Goal: Navigation & Orientation: Find specific page/section

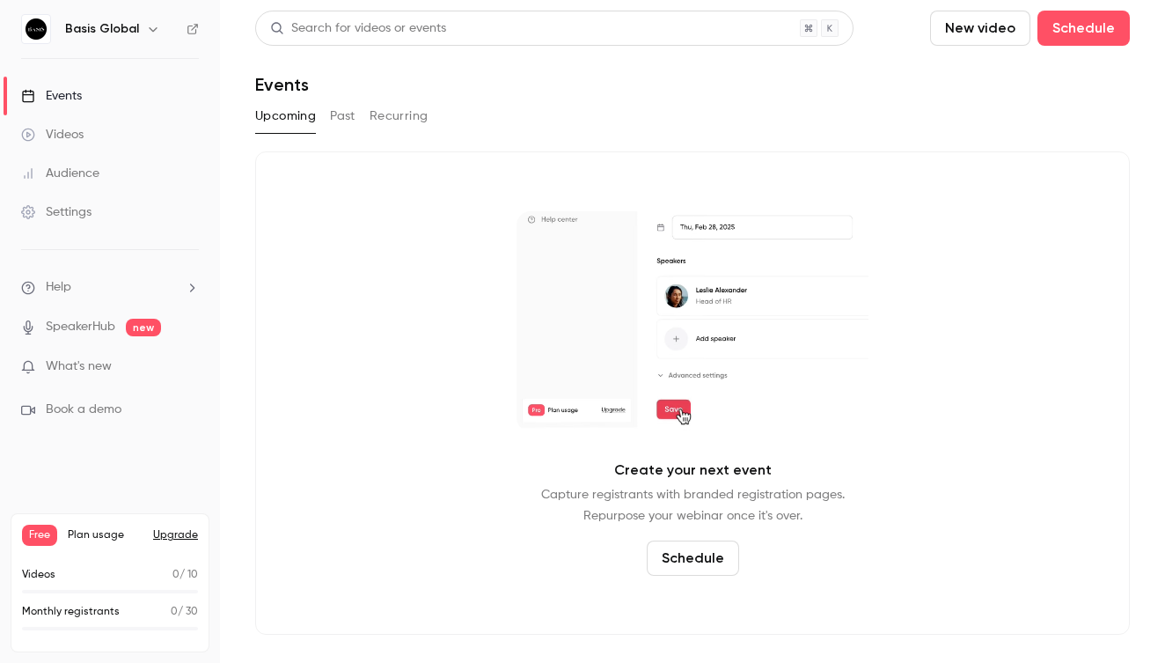
click at [345, 120] on button "Past" at bounding box center [343, 116] width 26 height 28
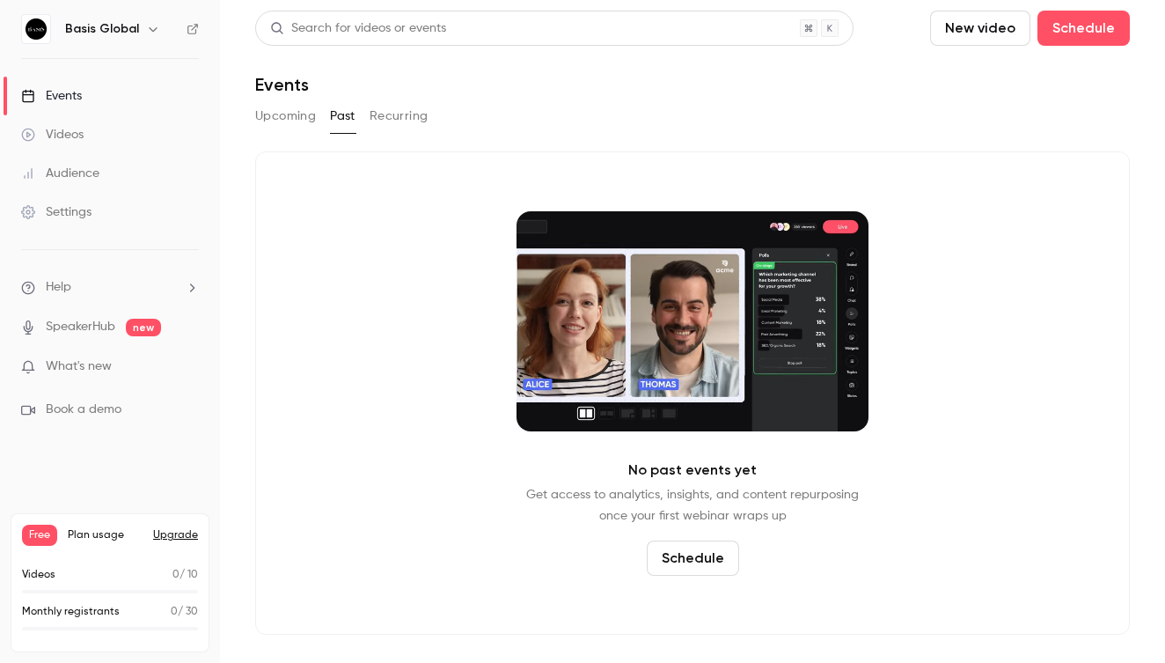
click at [106, 366] on span "What's new" at bounding box center [79, 366] width 66 height 18
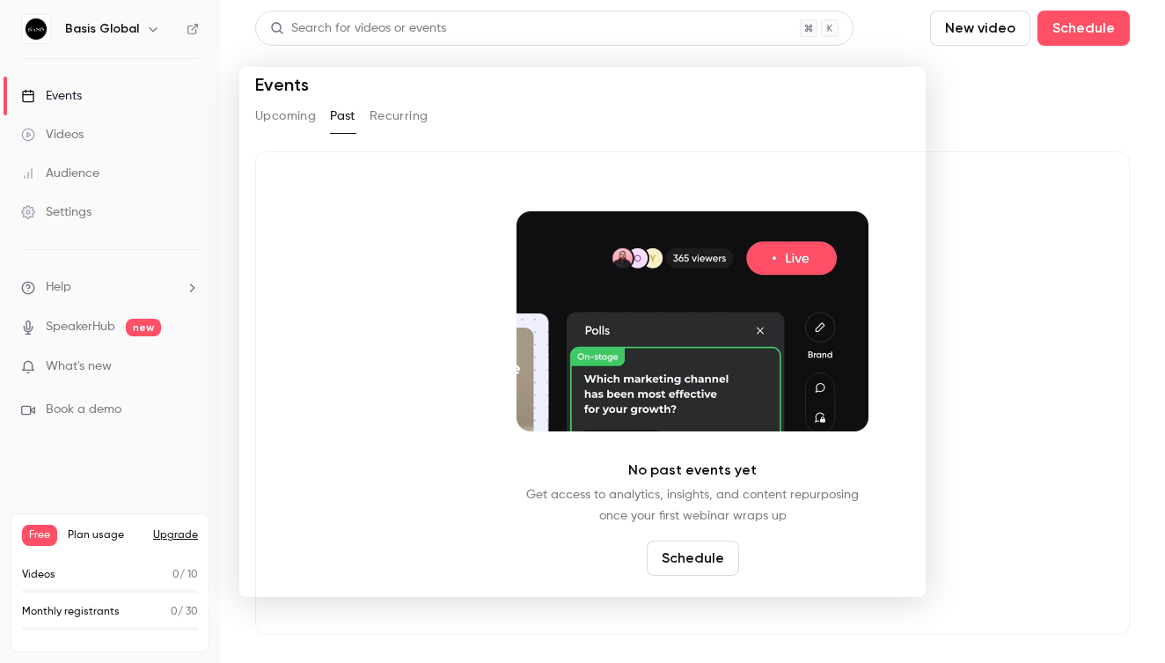
click at [1105, 367] on div at bounding box center [582, 331] width 1165 height 663
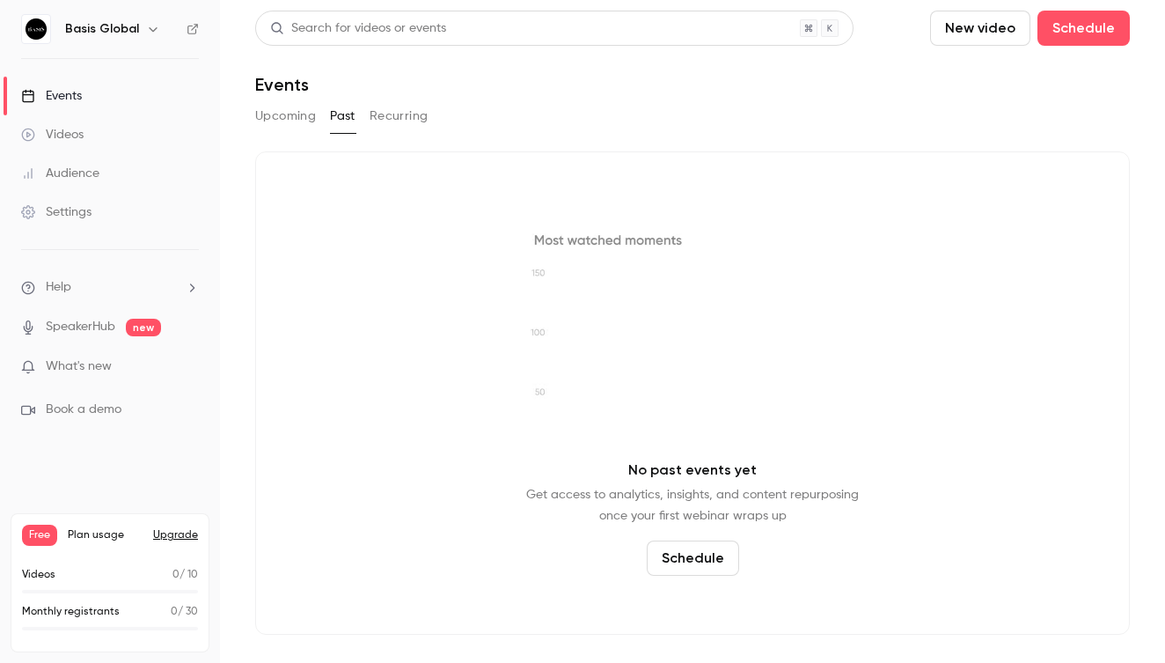
click at [61, 224] on link "Settings" at bounding box center [110, 212] width 220 height 39
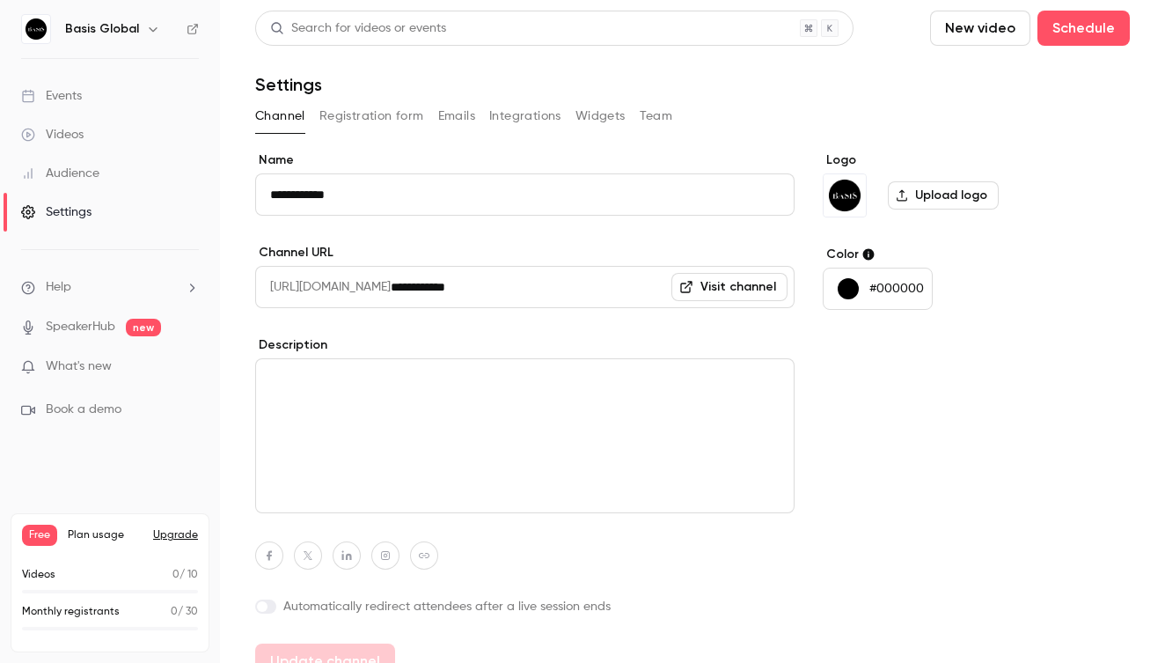
click at [62, 88] on div "Events" at bounding box center [51, 96] width 61 height 18
